Goal: Task Accomplishment & Management: Use online tool/utility

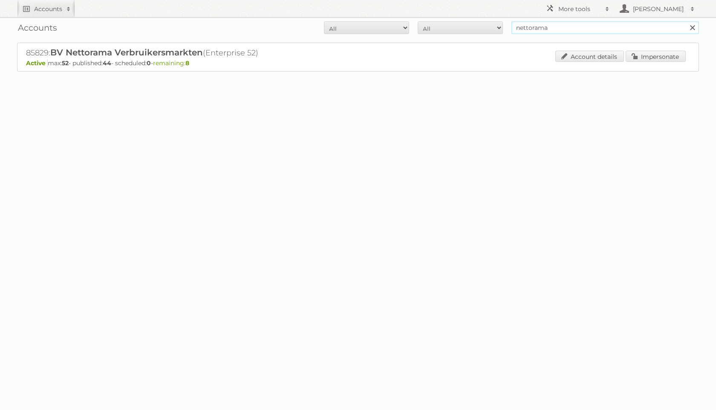
click at [553, 24] on input "nettorama" at bounding box center [606, 27] width 188 height 13
type input "scapino"
click at [686, 21] on input "Search" at bounding box center [692, 27] width 13 height 13
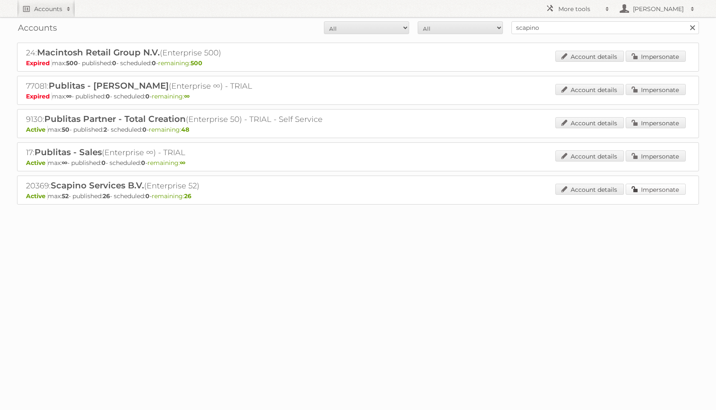
click at [649, 188] on link "Impersonate" at bounding box center [656, 189] width 60 height 11
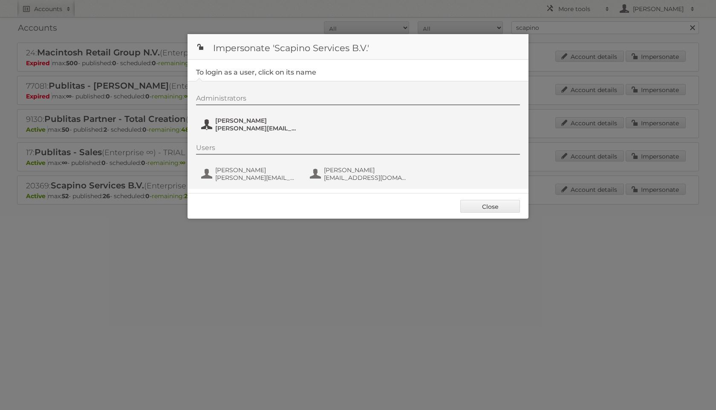
click at [276, 130] on span "i.kamminga@scapino.nl" at bounding box center [256, 129] width 83 height 8
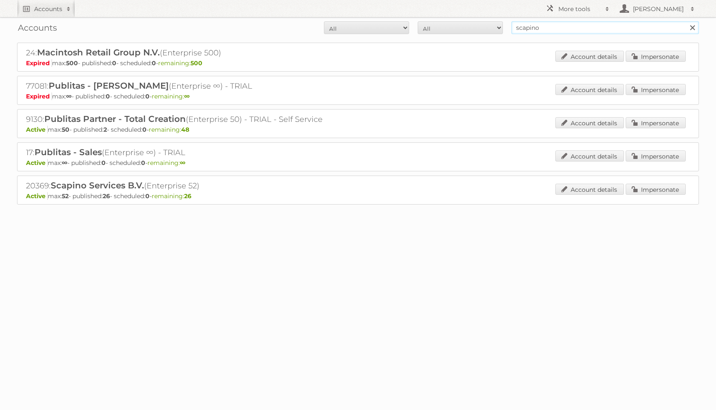
click at [541, 27] on input "scapino" at bounding box center [606, 27] width 188 height 13
type input "boni"
click at [686, 21] on input "Search" at bounding box center [692, 27] width 13 height 13
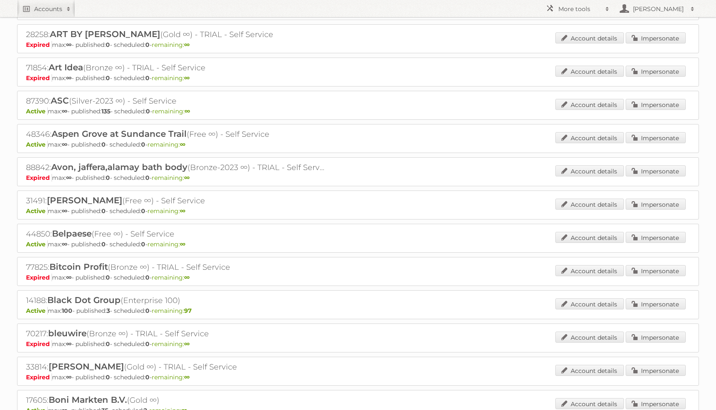
scroll to position [206, 0]
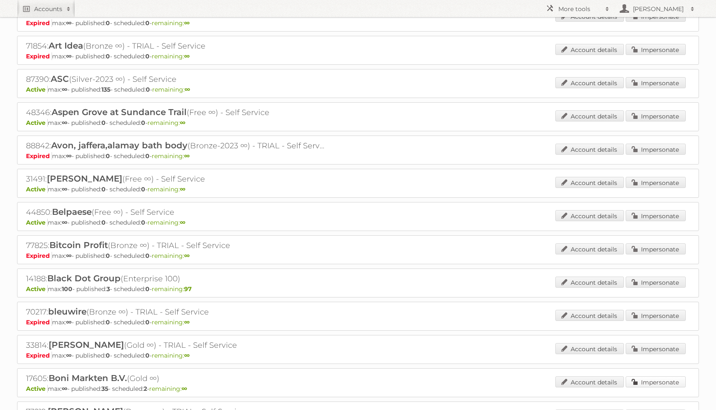
click at [657, 379] on link "Impersonate" at bounding box center [656, 382] width 60 height 11
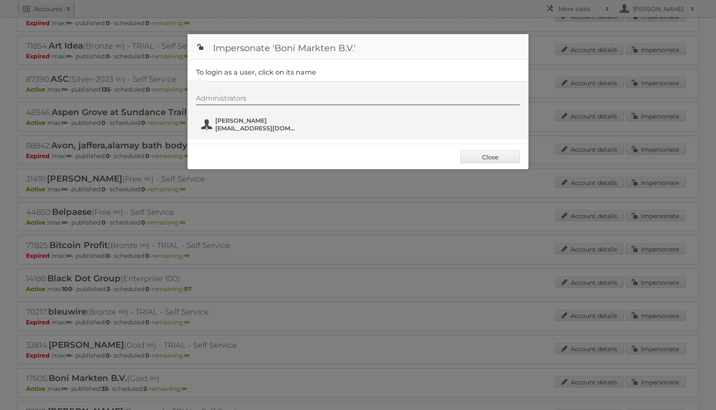
click at [259, 125] on span "h.vdhorst@bonisupermarkt.nl" at bounding box center [256, 129] width 83 height 8
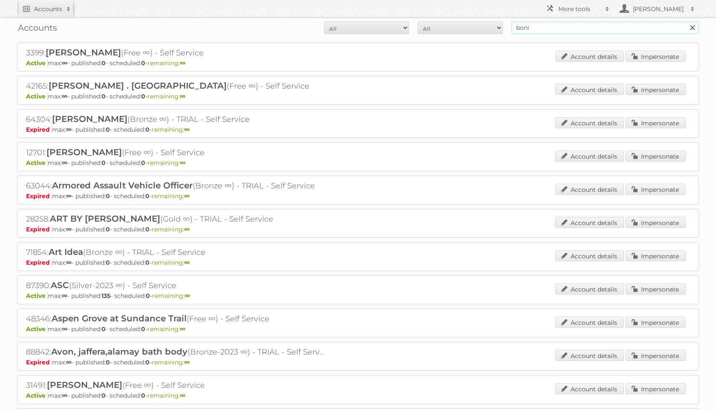
click at [522, 27] on input "boni" at bounding box center [606, 27] width 188 height 13
type input "biketotaal"
click at [686, 21] on input "Search" at bounding box center [692, 27] width 13 height 13
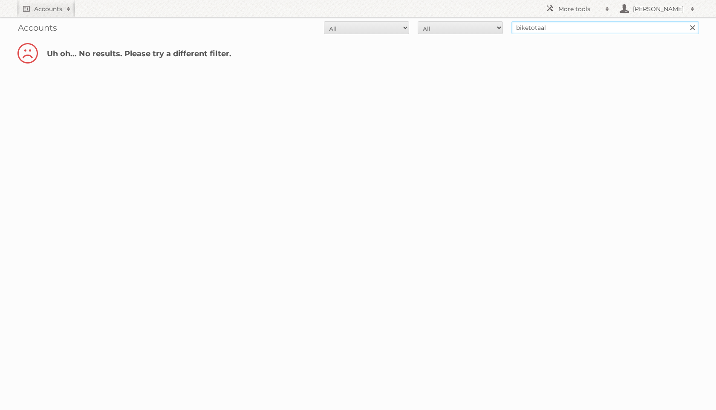
click at [529, 26] on input "biketotaal" at bounding box center [606, 27] width 188 height 13
type input "bike totaal"
click at [686, 21] on input "Search" at bounding box center [692, 27] width 13 height 13
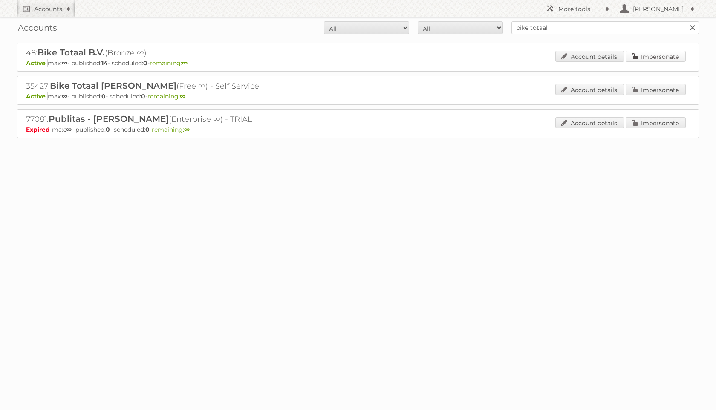
click at [655, 55] on link "Impersonate" at bounding box center [656, 56] width 60 height 11
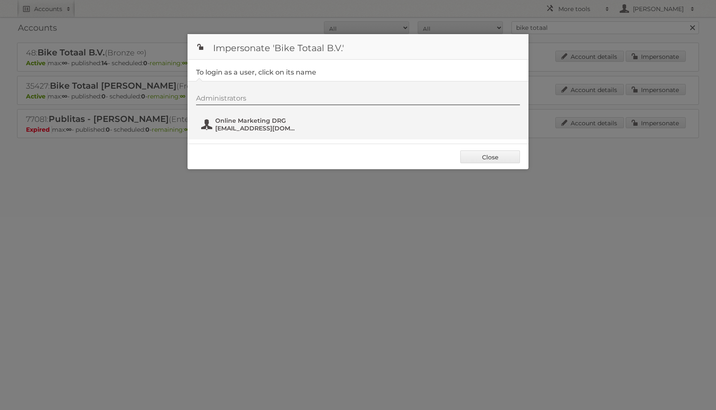
click at [261, 123] on span "Online Marketing DRG" at bounding box center [256, 121] width 83 height 8
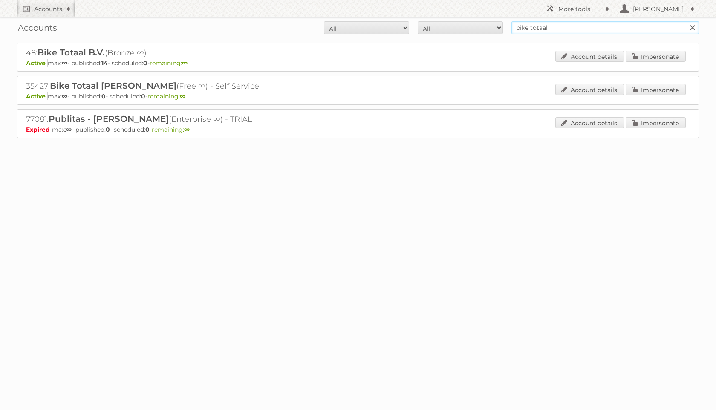
click at [563, 24] on input "bike totaal" at bounding box center [606, 27] width 188 height 13
type input "baby tiener"
click at [686, 21] on input "Search" at bounding box center [692, 27] width 13 height 13
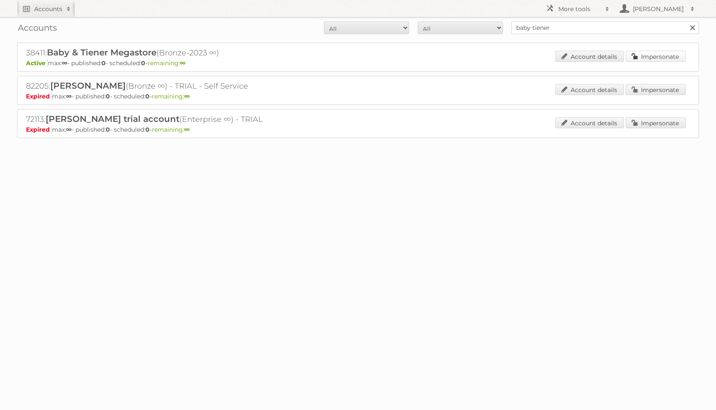
click at [670, 56] on link "Impersonate" at bounding box center [656, 56] width 60 height 11
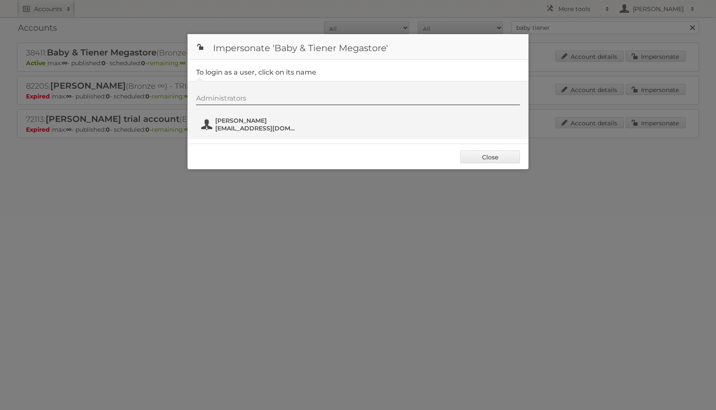
click at [252, 116] on button "Jordy Schipper jordy@babyentiener.nl" at bounding box center [250, 124] width 100 height 17
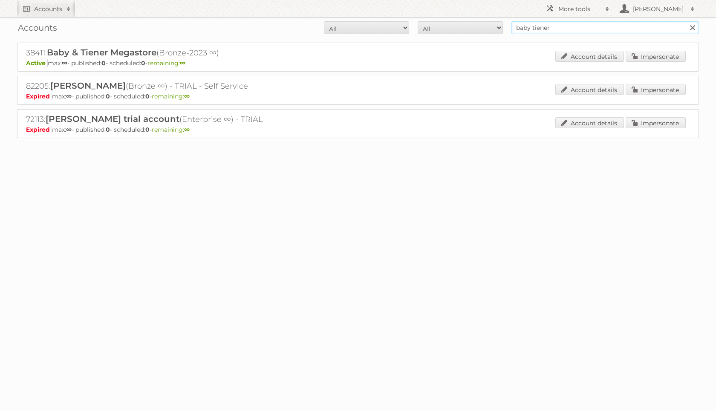
click at [528, 29] on input "baby tiener" at bounding box center [606, 27] width 188 height 13
type input "paradigit"
click at [686, 21] on input "Search" at bounding box center [692, 27] width 13 height 13
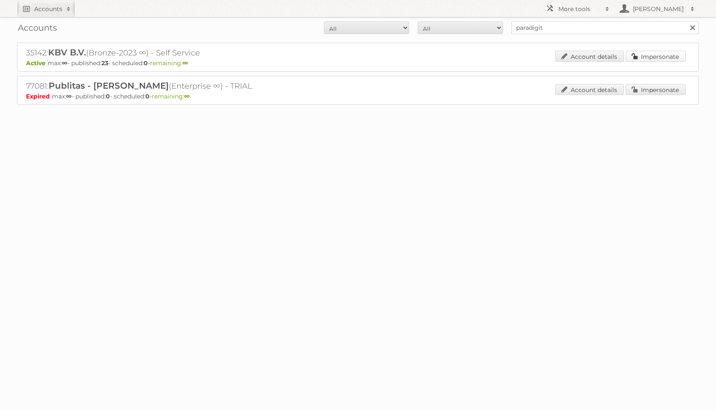
click at [670, 55] on link "Impersonate" at bounding box center [656, 56] width 60 height 11
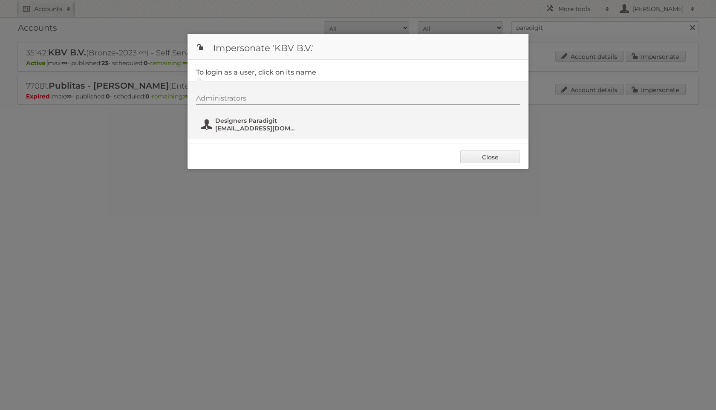
click at [264, 130] on span "designers@paradigit.nl" at bounding box center [256, 129] width 83 height 8
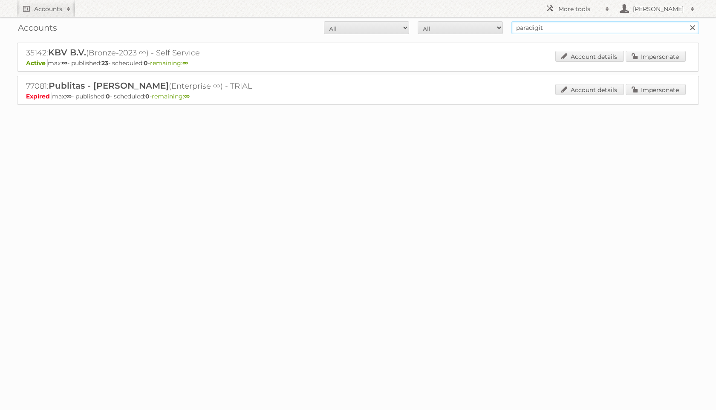
click at [542, 33] on input "paradigit" at bounding box center [606, 27] width 188 height 13
type input "nlwoont"
click at [686, 21] on input "Search" at bounding box center [692, 27] width 13 height 13
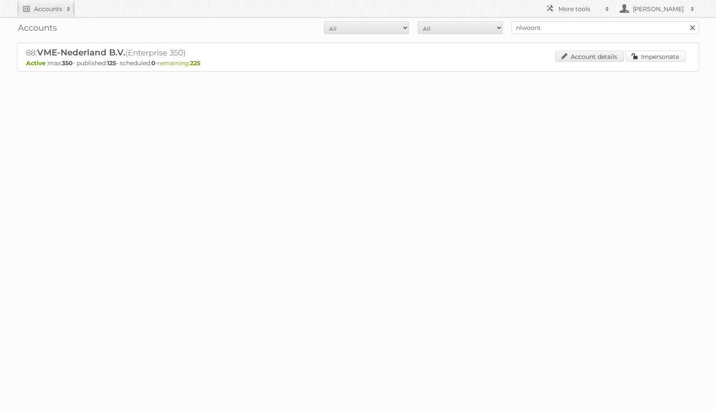
click at [658, 57] on link "Impersonate" at bounding box center [656, 56] width 60 height 11
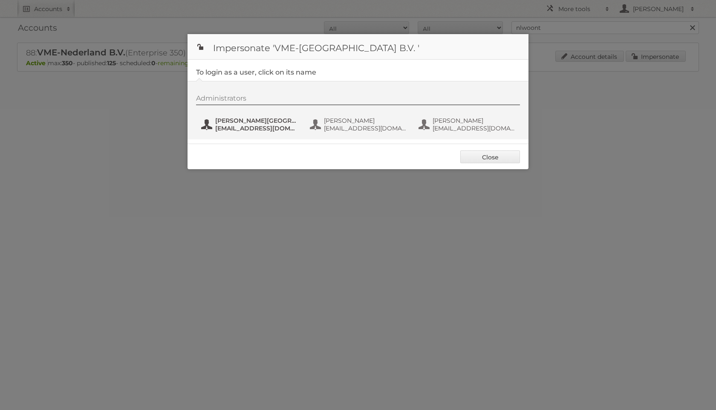
click at [266, 121] on span "[PERSON_NAME][GEOGRAPHIC_DATA]" at bounding box center [256, 121] width 83 height 8
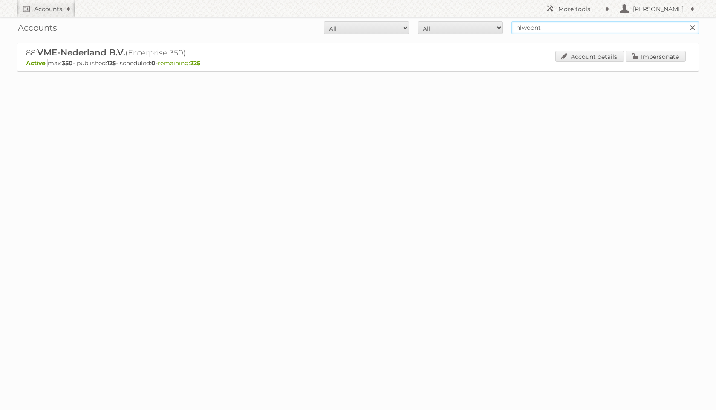
click at [581, 34] on input "nlwoont" at bounding box center [606, 27] width 188 height 13
type input "leenbakker"
click at [686, 21] on input "Search" at bounding box center [692, 27] width 13 height 13
click at [644, 58] on link "Impersonate" at bounding box center [656, 56] width 60 height 11
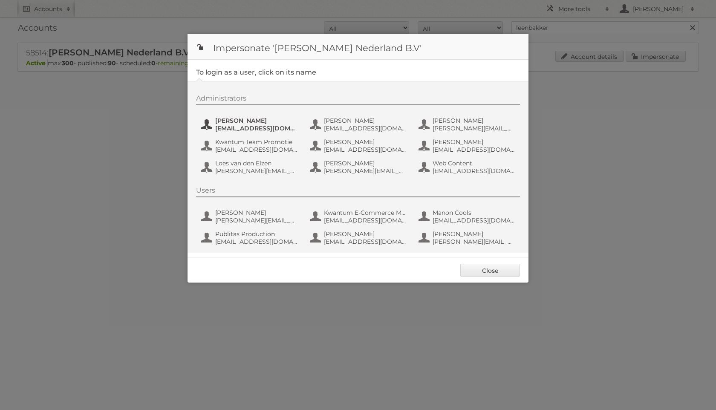
click at [242, 121] on span "Amber Guiking" at bounding box center [256, 121] width 83 height 8
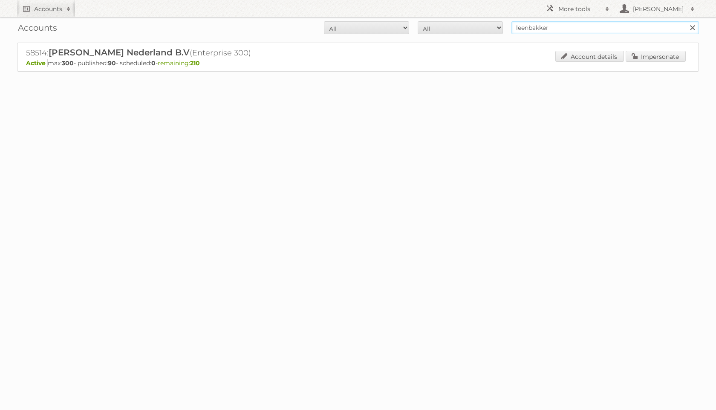
click at [526, 29] on input "leenbakker" at bounding box center [606, 27] width 188 height 13
type input "dekamarkt"
click at [686, 21] on input "Search" at bounding box center [692, 27] width 13 height 13
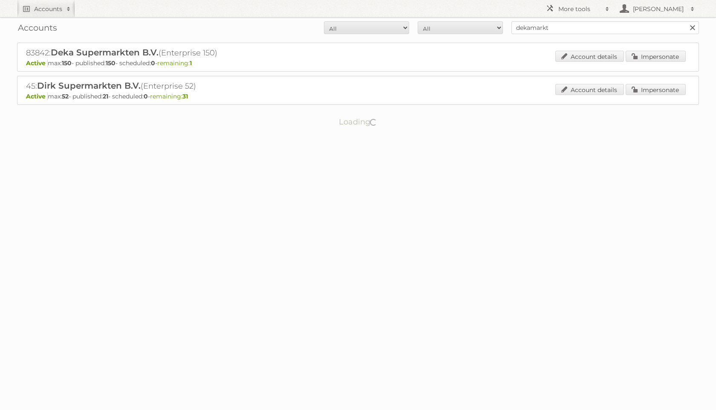
click at [675, 67] on div "83842: Deka Supermarkten B.V. (Enterprise 150) Active max: 150 - published: 150…" at bounding box center [358, 57] width 682 height 29
click at [674, 57] on link "Impersonate" at bounding box center [656, 56] width 60 height 11
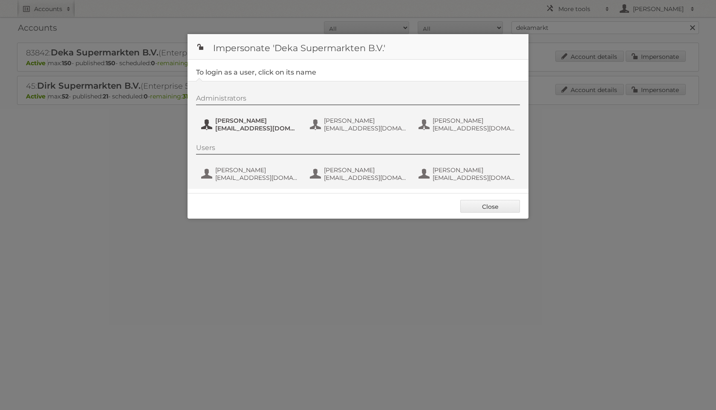
click at [273, 130] on span "dvdamme@dekamarkt.nl" at bounding box center [256, 129] width 83 height 8
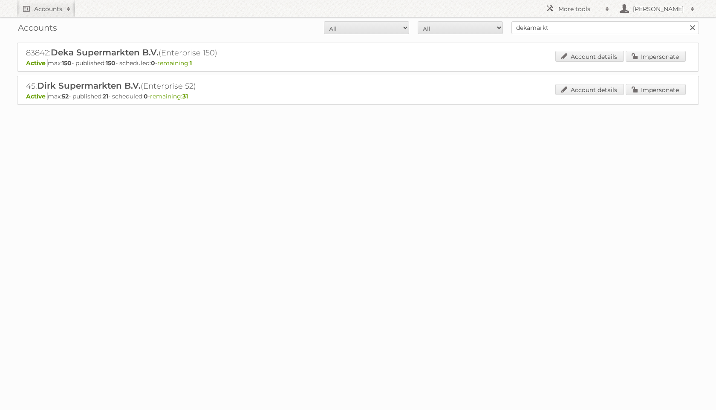
click at [533, 35] on div "Accounts All Active Expired Pending All Paid Trials Self service dekamarkt Sear…" at bounding box center [358, 27] width 682 height 21
click at [537, 31] on input "dekamarkt" at bounding box center [606, 27] width 188 height 13
type input "van dal"
click at [686, 21] on input "Search" at bounding box center [692, 27] width 13 height 13
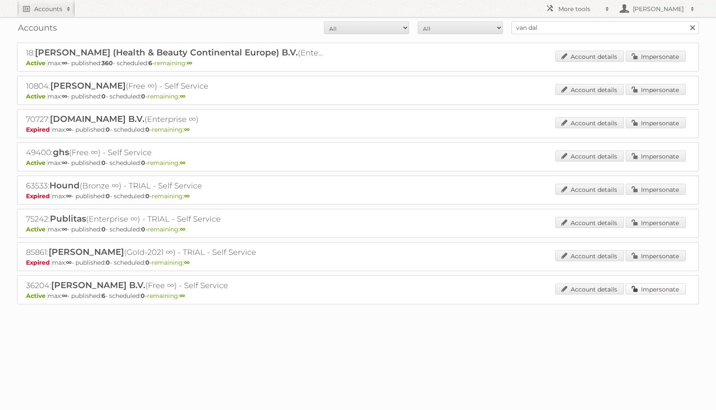
click at [643, 289] on link "Impersonate" at bounding box center [656, 289] width 60 height 11
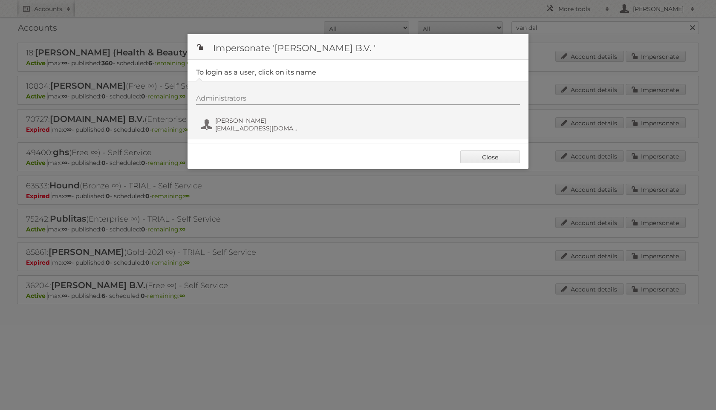
click at [261, 136] on div "Administrators Erik de Koning marketing@vdal.nl" at bounding box center [358, 110] width 341 height 58
click at [254, 123] on span "Erik de Koning" at bounding box center [256, 121] width 83 height 8
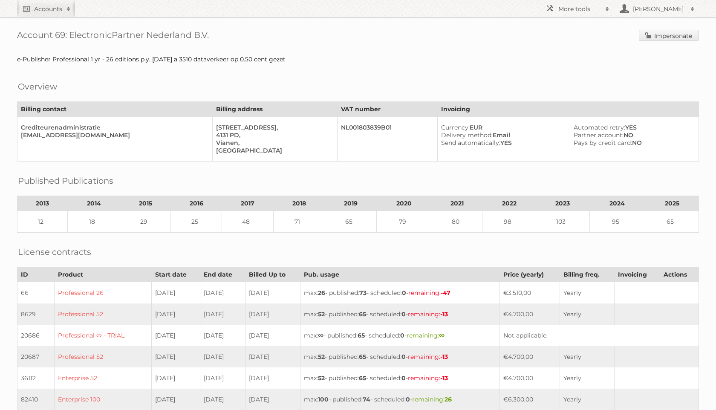
click at [646, 43] on div "Account 69: ElectronicPartner Nederland B.V. Impersonate e-Publisher Profession…" at bounding box center [358, 343] width 716 height 687
click at [648, 39] on link "Impersonate" at bounding box center [669, 35] width 60 height 11
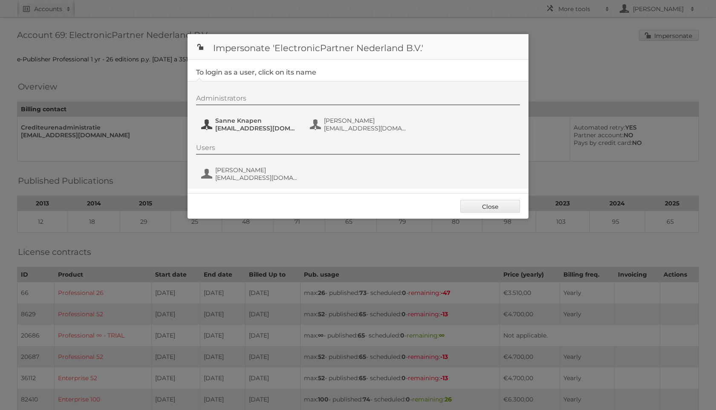
click at [243, 121] on span "Sanne Knapen" at bounding box center [256, 121] width 83 height 8
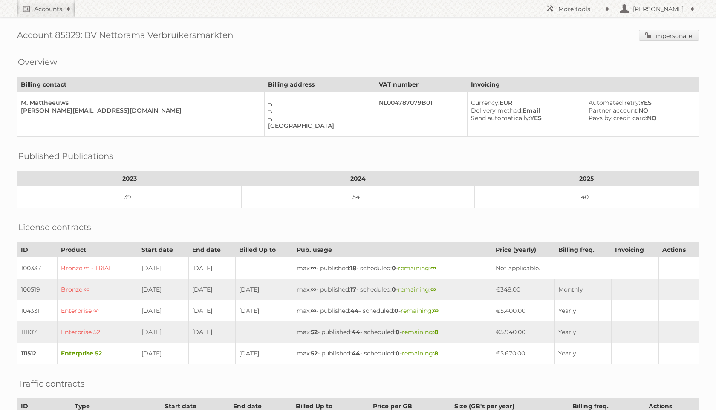
scroll to position [10, 0]
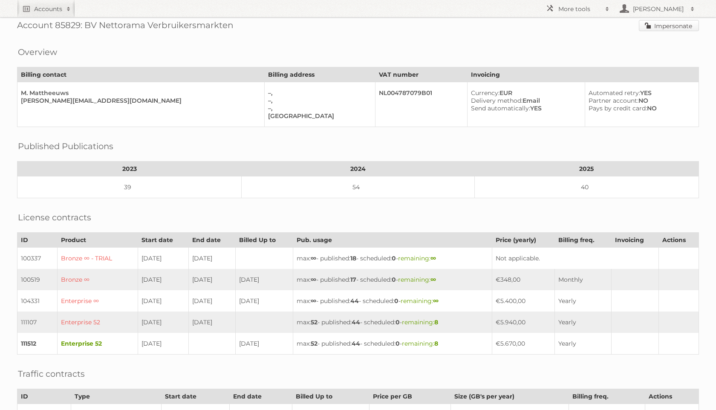
click at [660, 30] on link "Impersonate" at bounding box center [669, 25] width 60 height 11
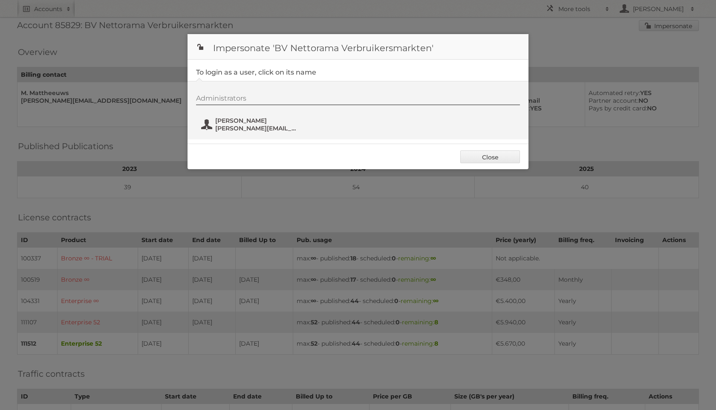
click at [234, 125] on span "l.klep@nettorama.nl" at bounding box center [256, 129] width 83 height 8
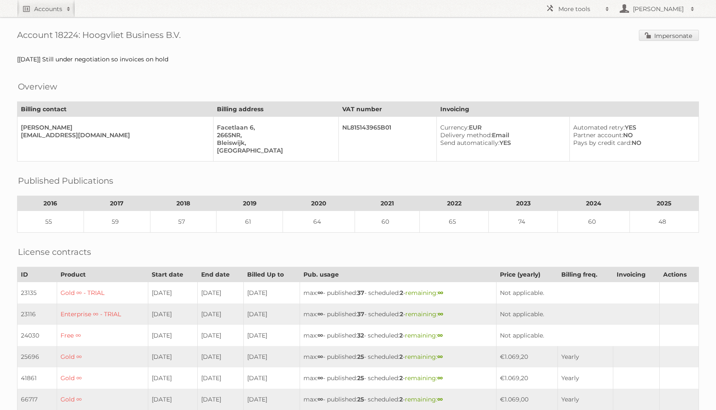
click at [672, 42] on span "Impersonate" at bounding box center [669, 36] width 60 height 13
click at [663, 37] on link "Impersonate" at bounding box center [669, 35] width 60 height 11
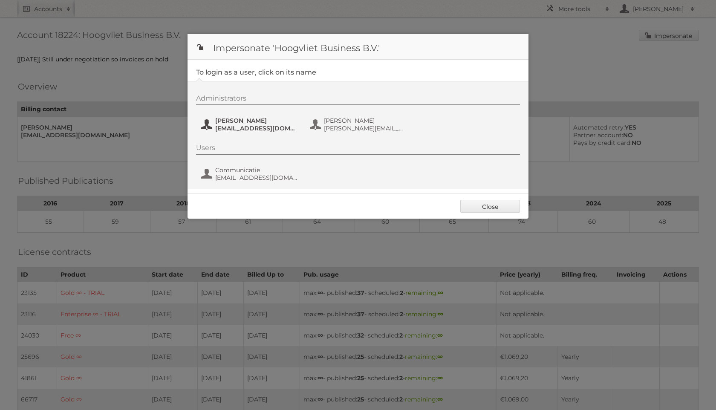
click at [212, 128] on button "[PERSON_NAME] [PERSON_NAME][EMAIL_ADDRESS][DOMAIN_NAME]" at bounding box center [250, 124] width 100 height 17
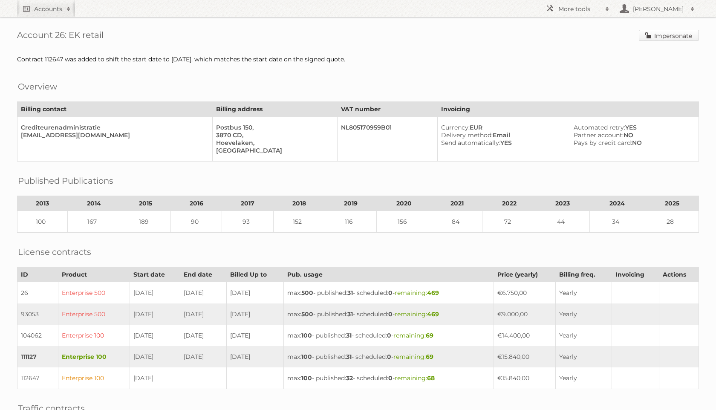
click at [681, 36] on link "Impersonate" at bounding box center [669, 35] width 60 height 11
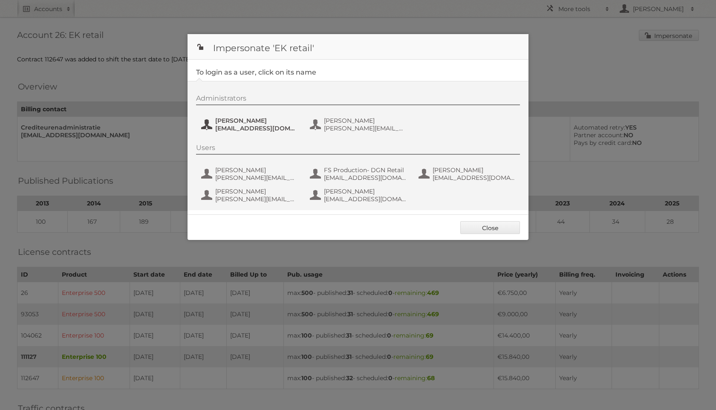
click at [251, 117] on span "[PERSON_NAME]" at bounding box center [256, 121] width 83 height 8
